Goal: Download file/media

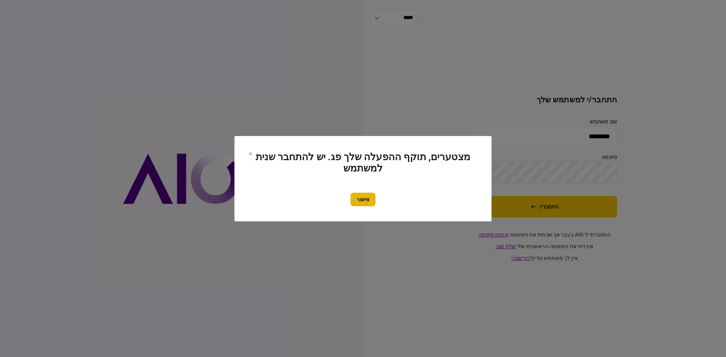
click at [359, 193] on button "אישור" at bounding box center [362, 200] width 25 height 14
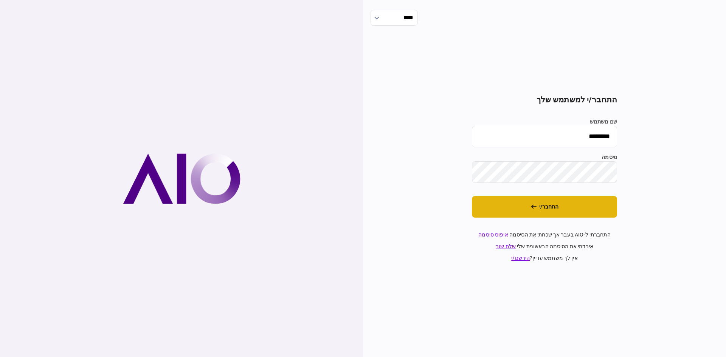
click at [509, 205] on button "התחבר/י" at bounding box center [544, 207] width 145 height 22
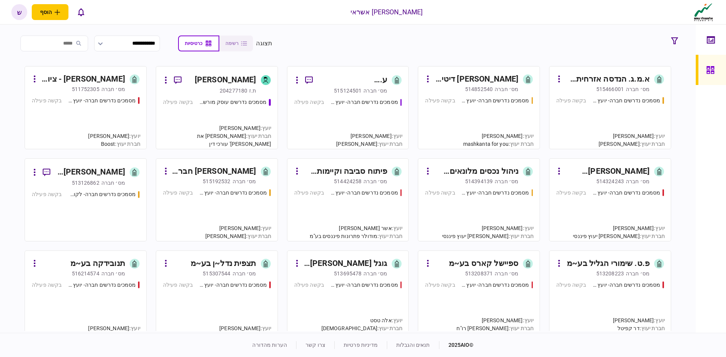
click at [483, 85] on div "514852540" at bounding box center [479, 89] width 28 height 8
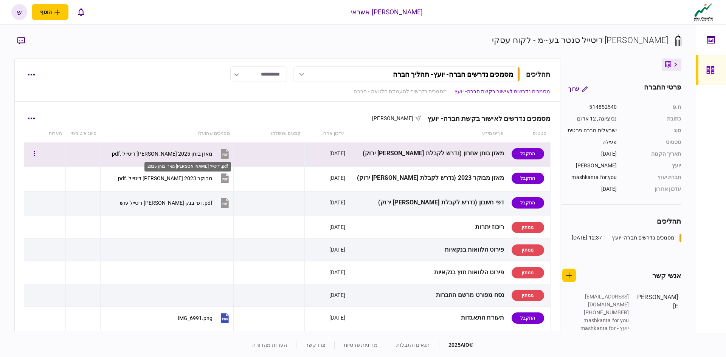
click at [170, 153] on div "מאזן בוחן 2025 [PERSON_NAME] דיטייל .pdf" at bounding box center [162, 154] width 101 height 6
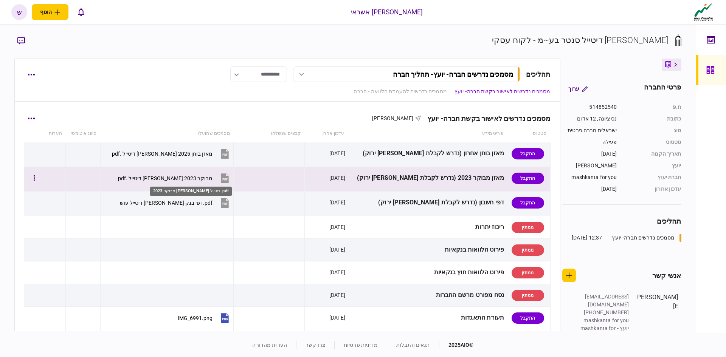
click at [195, 177] on div "מבוקר 2023 [PERSON_NAME] דיטייל .pdf" at bounding box center [165, 178] width 94 height 6
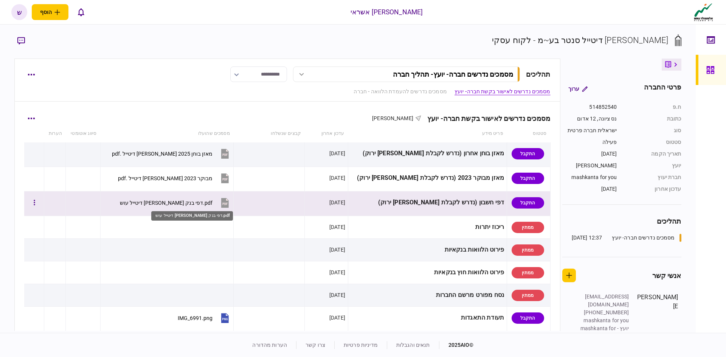
click at [195, 200] on div "‎⁨דפי בנק [PERSON_NAME] דיטייל עוש ⁩.pdf" at bounding box center [166, 203] width 94 height 6
